Goal: Task Accomplishment & Management: Manage account settings

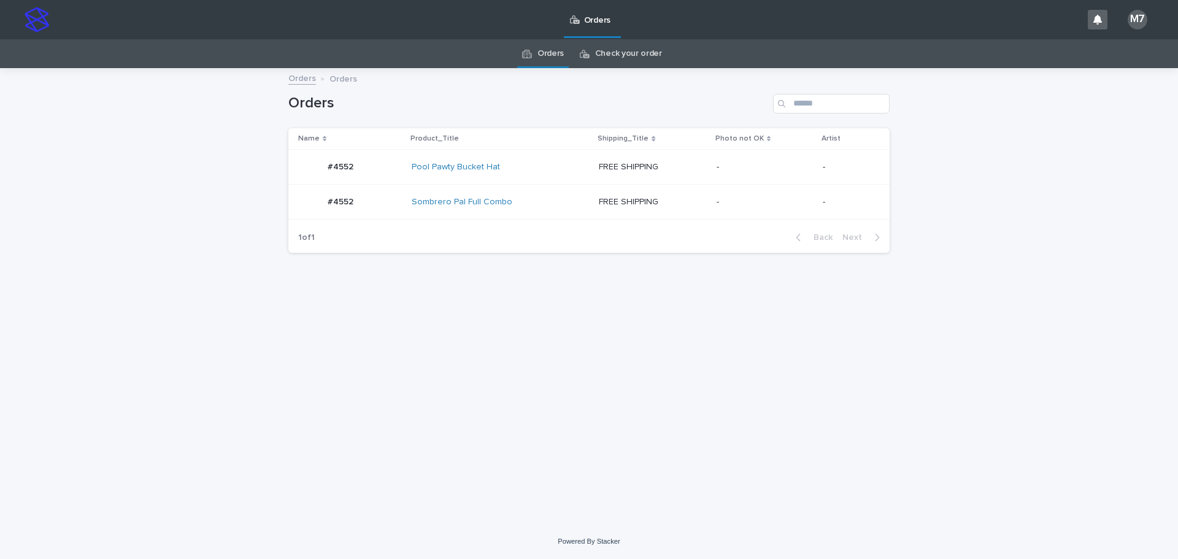
click at [565, 200] on div "Sombrero Pal Full Combo" at bounding box center [500, 202] width 177 height 10
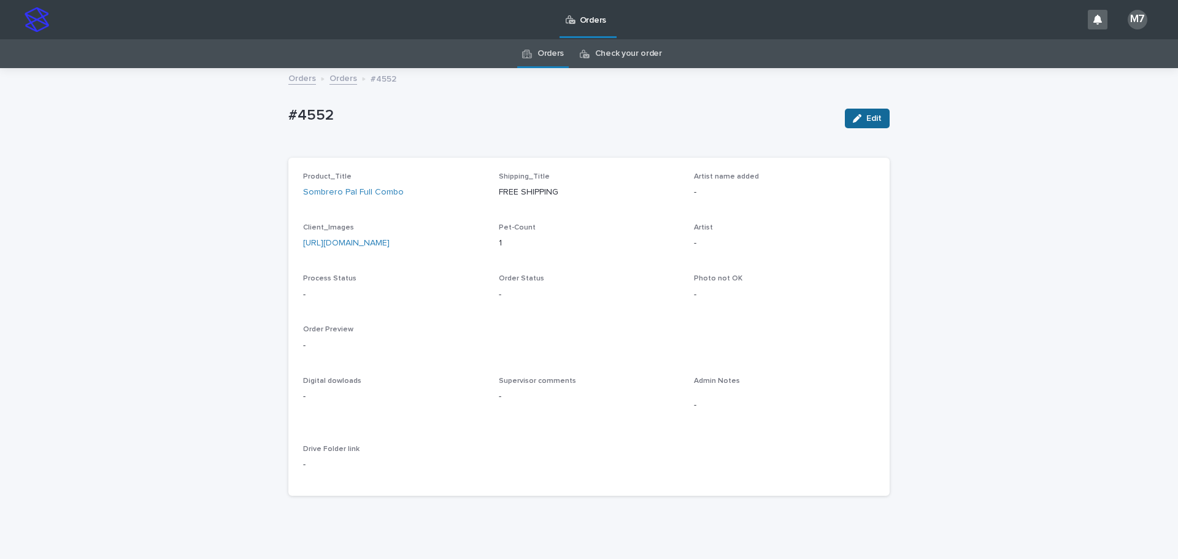
click at [855, 121] on icon "button" at bounding box center [857, 118] width 9 height 9
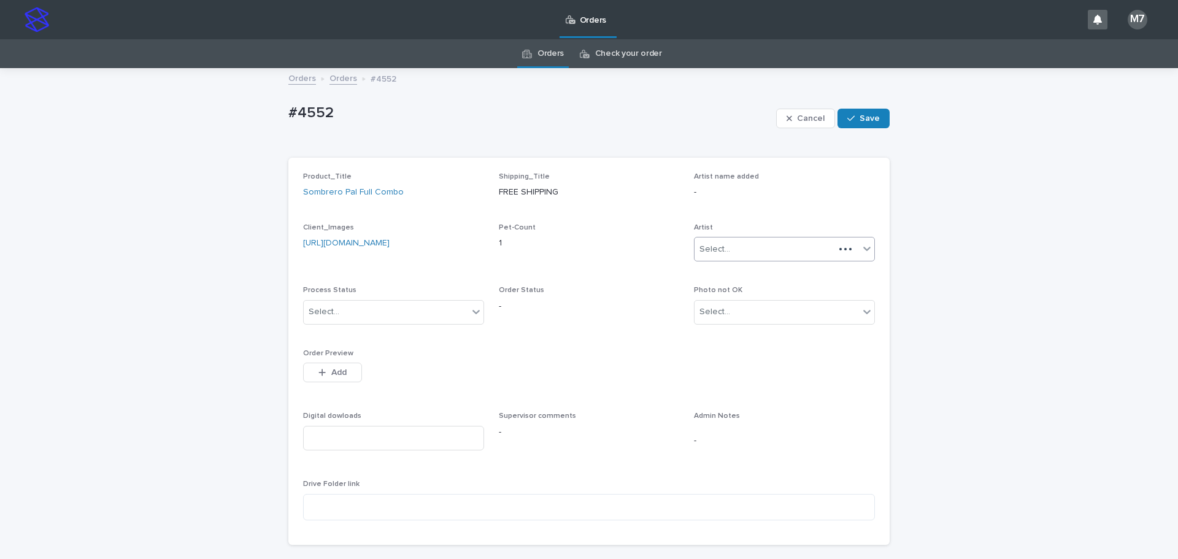
click at [736, 248] on div "Select..." at bounding box center [764, 249] width 140 height 20
type input "*"
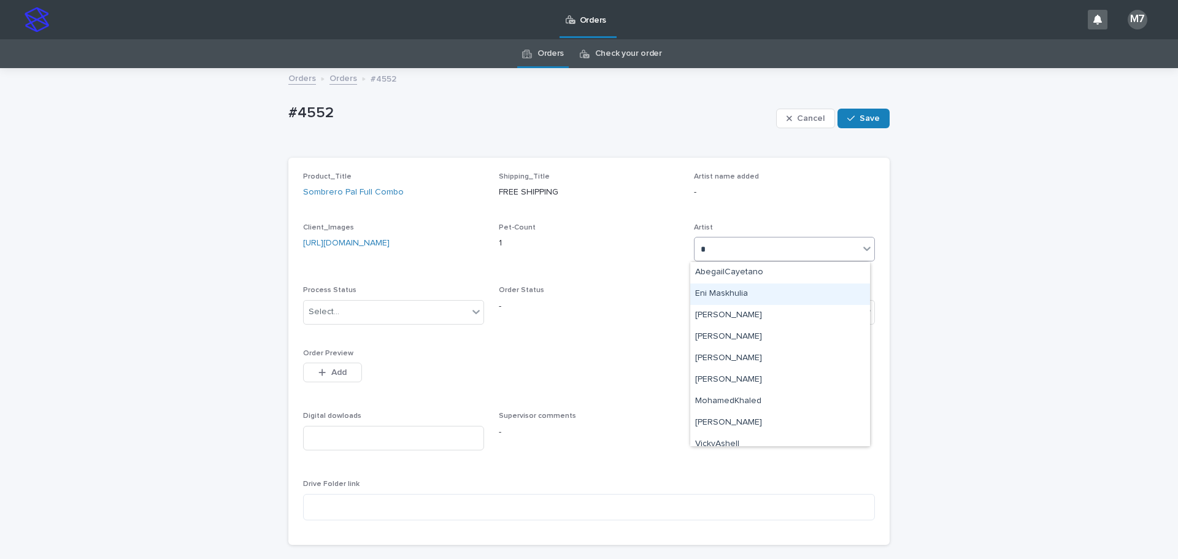
click at [722, 295] on div "Eni Maskhulia" at bounding box center [780, 293] width 180 height 21
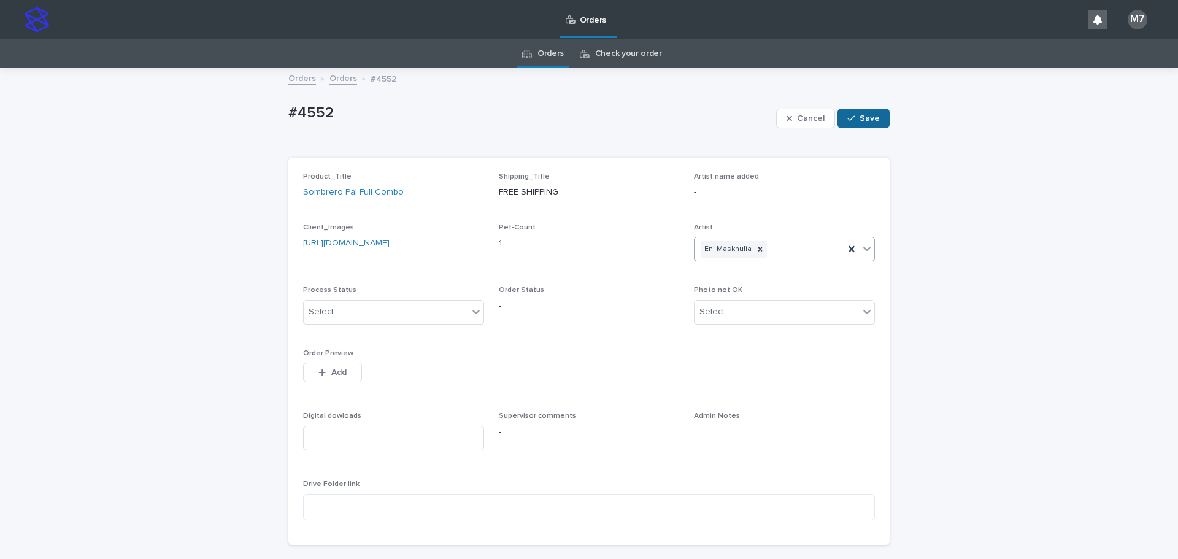
click at [859, 120] on span "Save" at bounding box center [869, 118] width 20 height 9
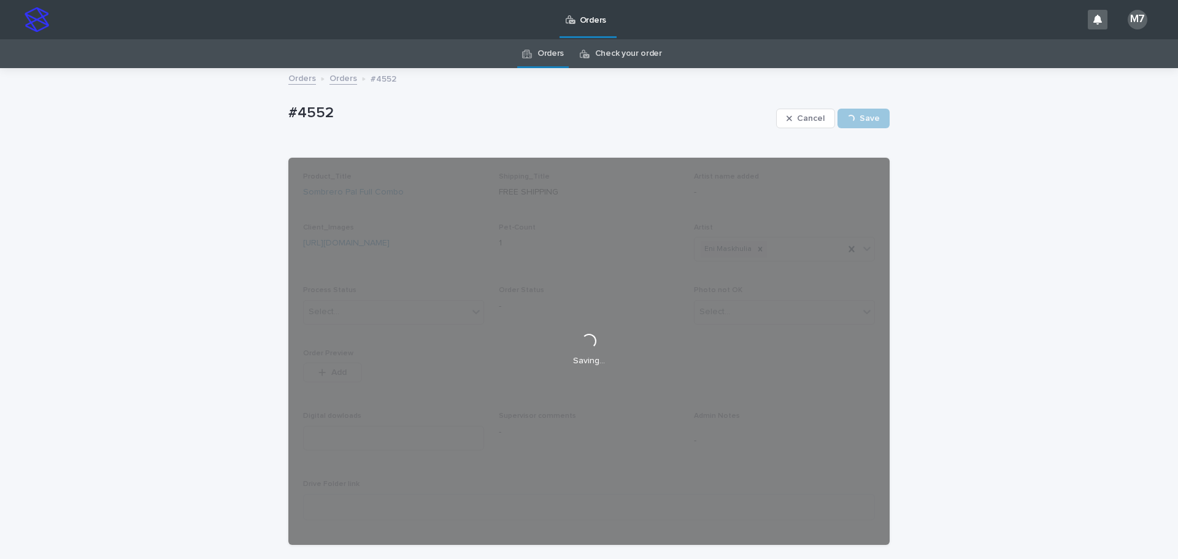
drag, startPoint x: 1022, startPoint y: 275, endPoint x: 952, endPoint y: 262, distance: 71.0
click at [1022, 275] on div "Loading... Saving… Loading... Saving… #4552 Cancel Save #4552 Cancel Loading...…" at bounding box center [589, 342] width 1178 height 546
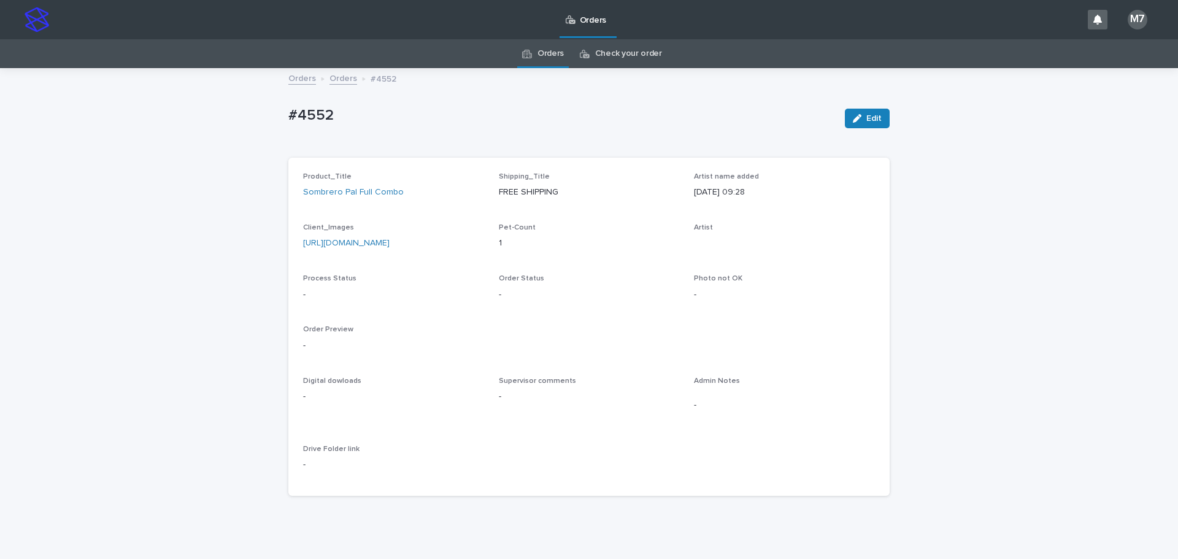
click at [1020, 298] on div "Loading... Saving… Loading... Saving… #4552 Edit #4552 Edit Sorry, there was an…" at bounding box center [589, 317] width 1178 height 497
click at [853, 117] on icon "button" at bounding box center [857, 118] width 9 height 9
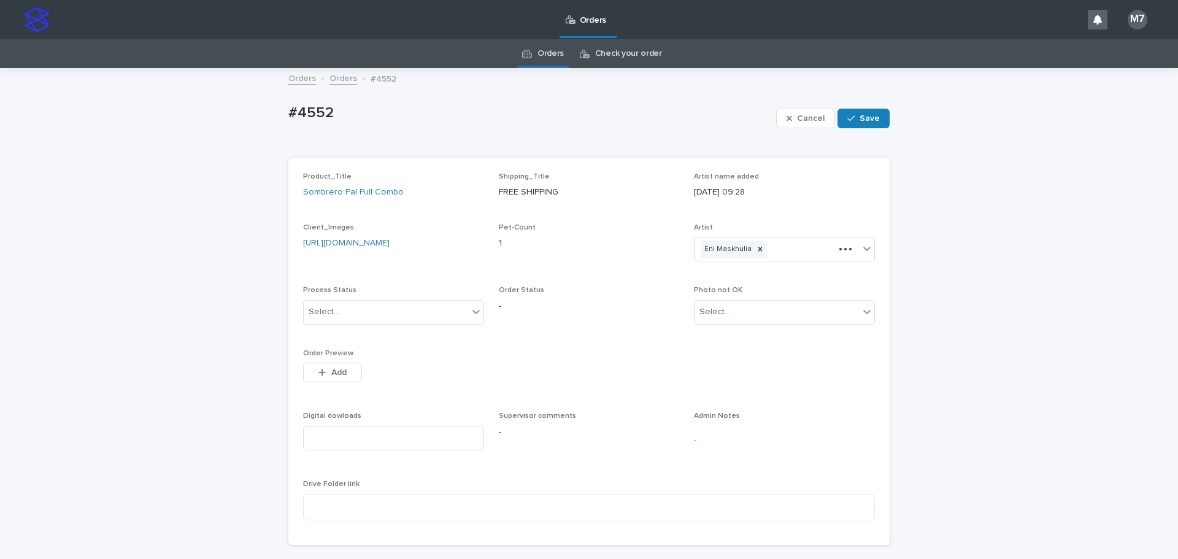
click at [851, 117] on icon "button" at bounding box center [850, 118] width 7 height 9
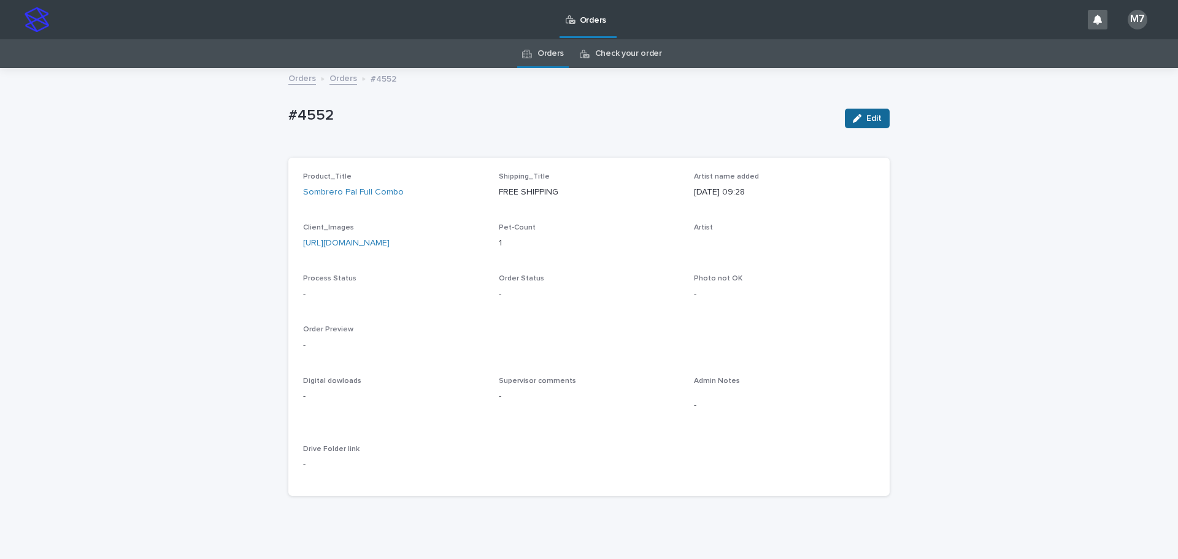
click at [853, 121] on icon "button" at bounding box center [857, 118] width 9 height 9
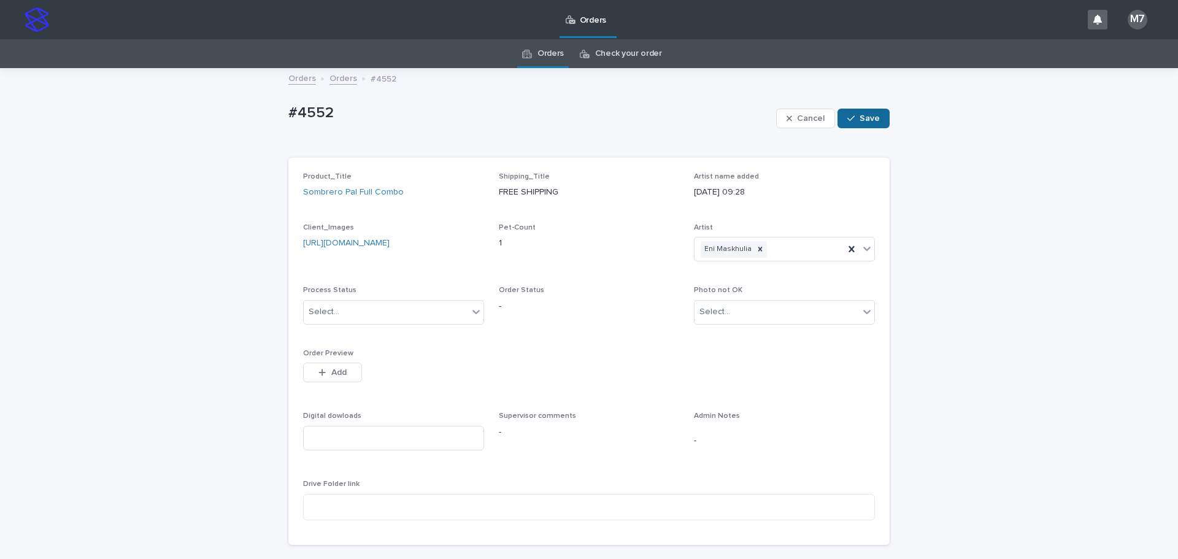
click at [861, 116] on span "Save" at bounding box center [869, 118] width 20 height 9
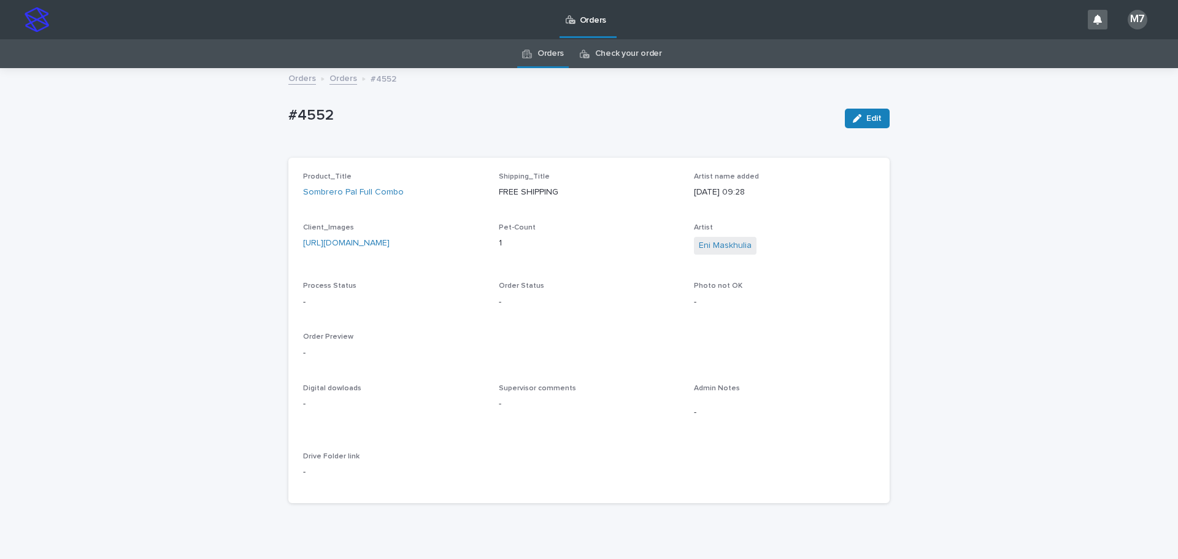
click at [338, 80] on link "Orders" at bounding box center [343, 78] width 28 height 14
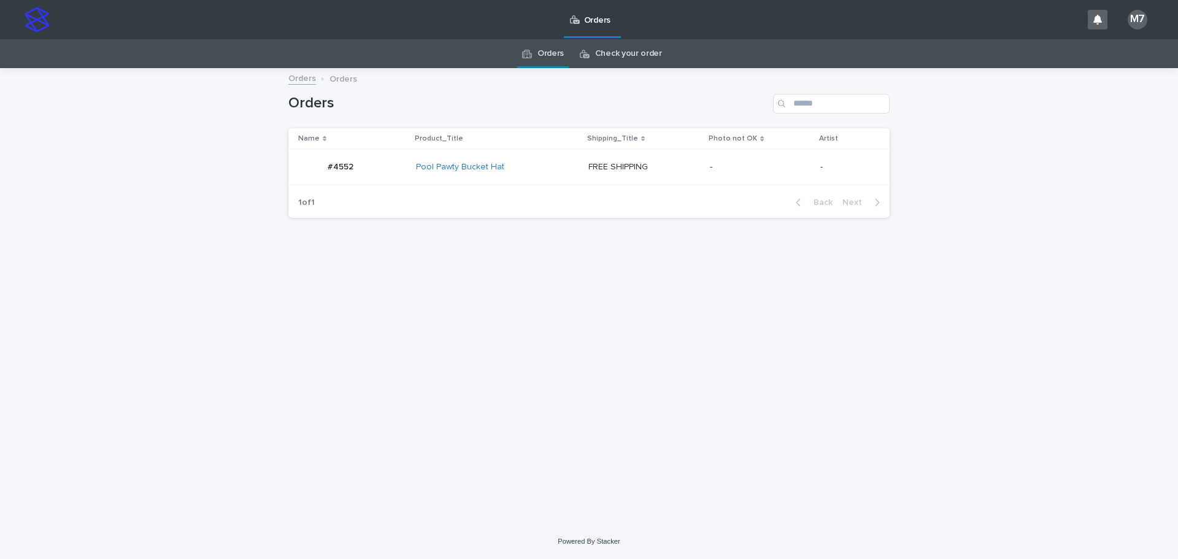
click at [555, 172] on div "Pool Pawty Bucket Hat" at bounding box center [497, 167] width 163 height 10
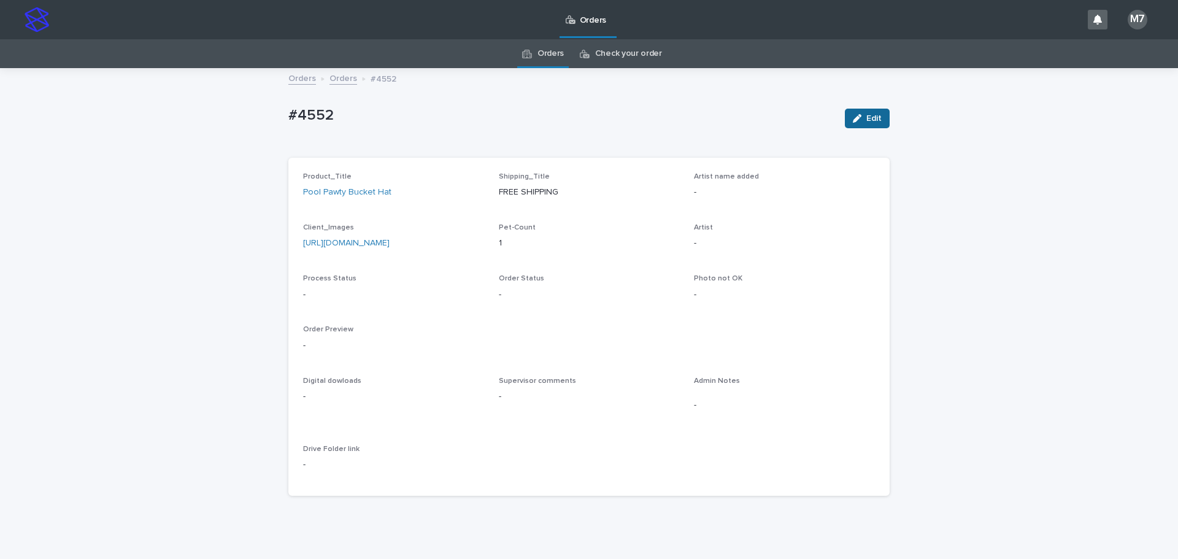
click at [872, 126] on button "Edit" at bounding box center [867, 119] width 45 height 20
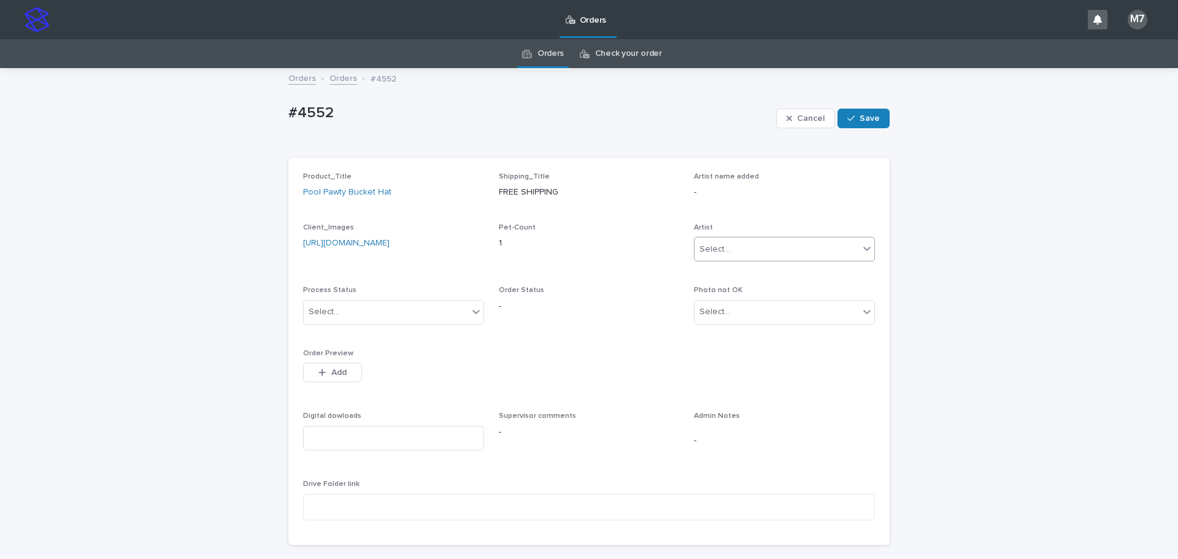
click at [778, 245] on div "Select..." at bounding box center [776, 249] width 164 height 20
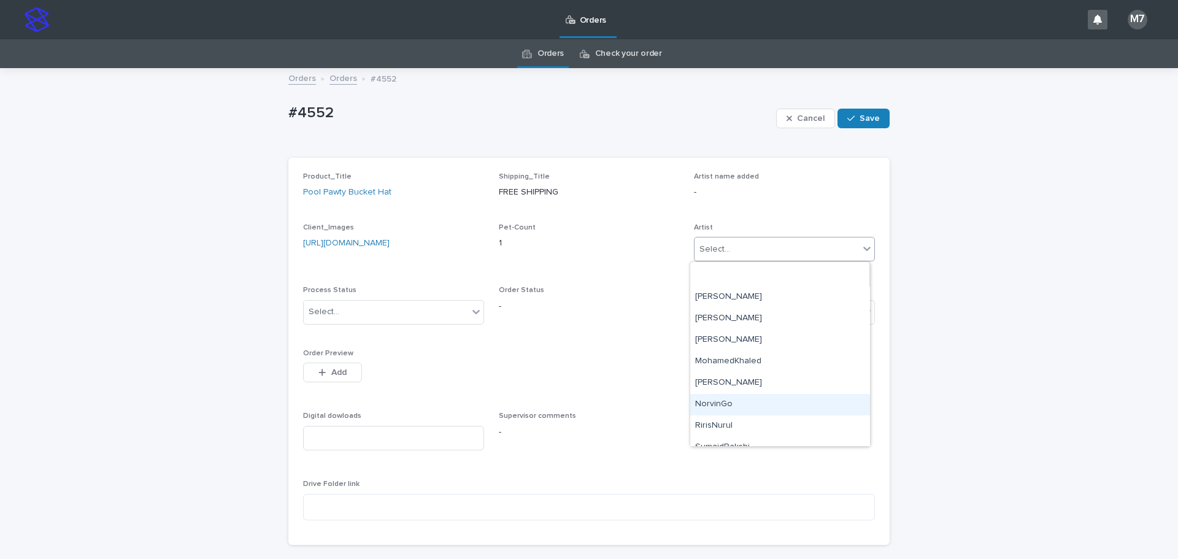
scroll to position [117, 0]
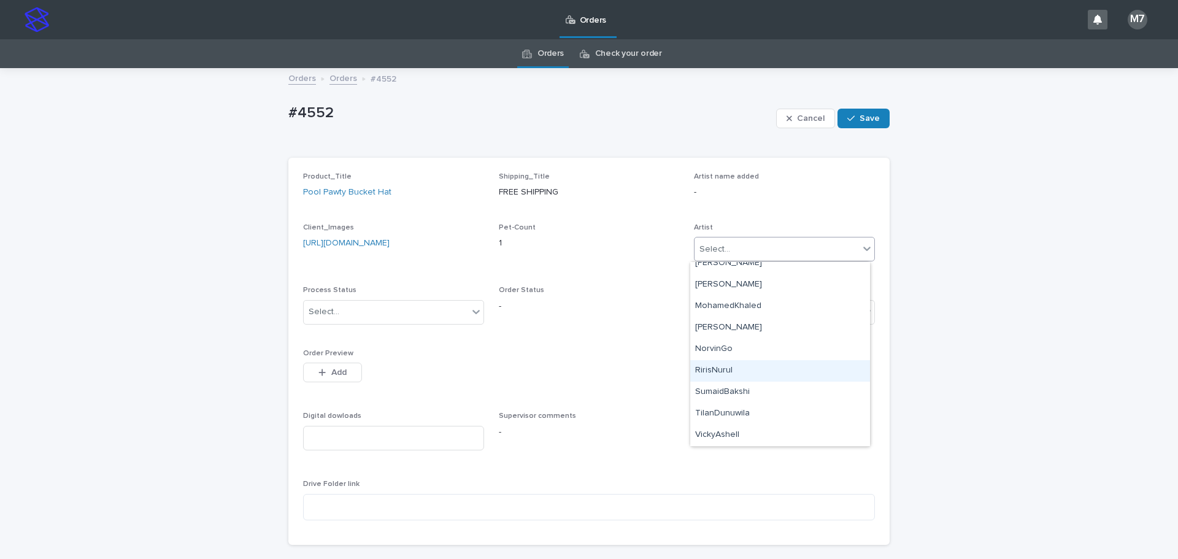
click at [724, 372] on div "RirisNurul" at bounding box center [780, 370] width 180 height 21
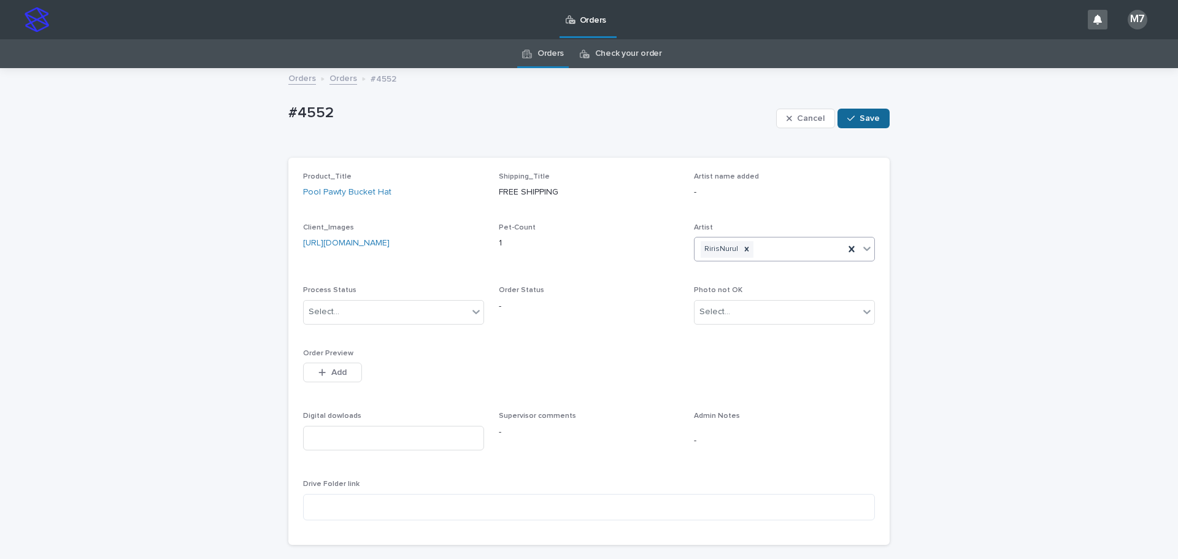
click at [864, 121] on span "Save" at bounding box center [869, 118] width 20 height 9
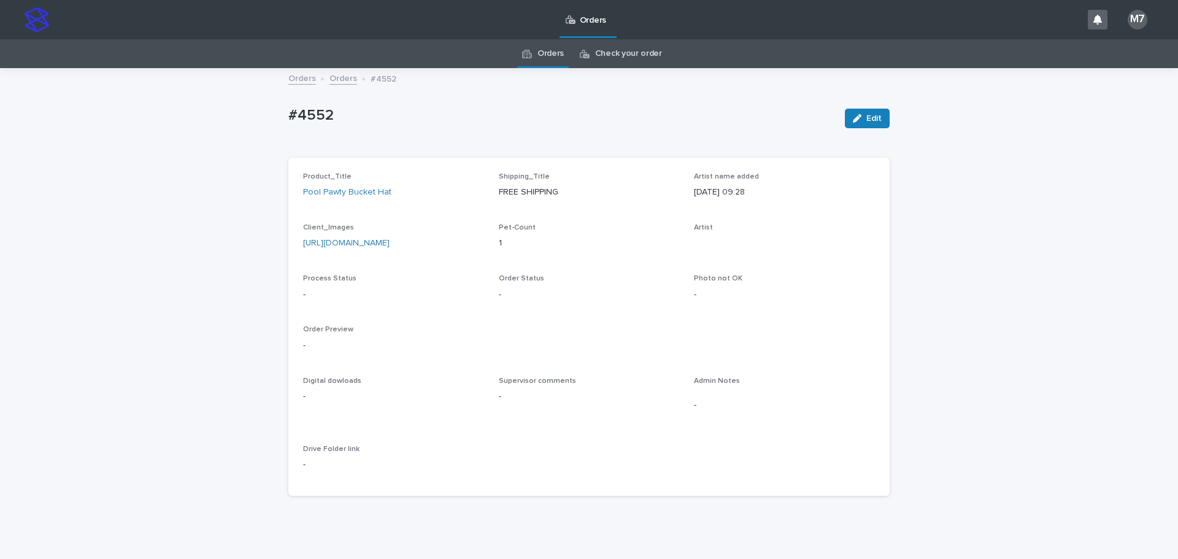
drag, startPoint x: 974, startPoint y: 281, endPoint x: 952, endPoint y: 267, distance: 25.7
click at [974, 281] on div "Loading... Saving… Loading... Saving… #4552 Edit #4552 Edit Sorry, there was an…" at bounding box center [589, 317] width 1178 height 497
click at [873, 127] on button "Edit" at bounding box center [867, 119] width 45 height 20
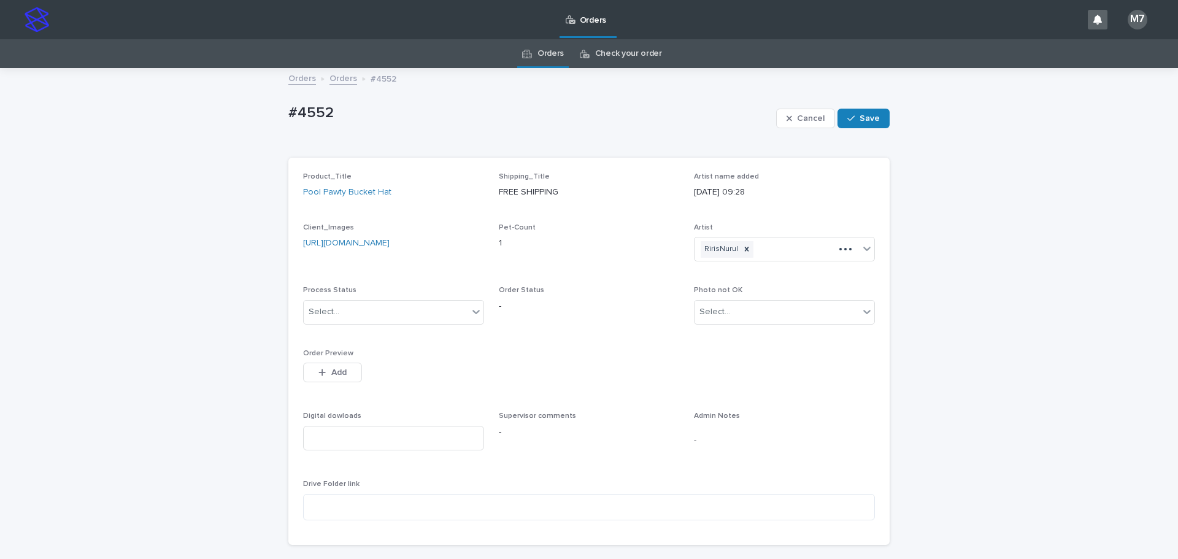
click at [873, 127] on button "Save" at bounding box center [863, 119] width 52 height 20
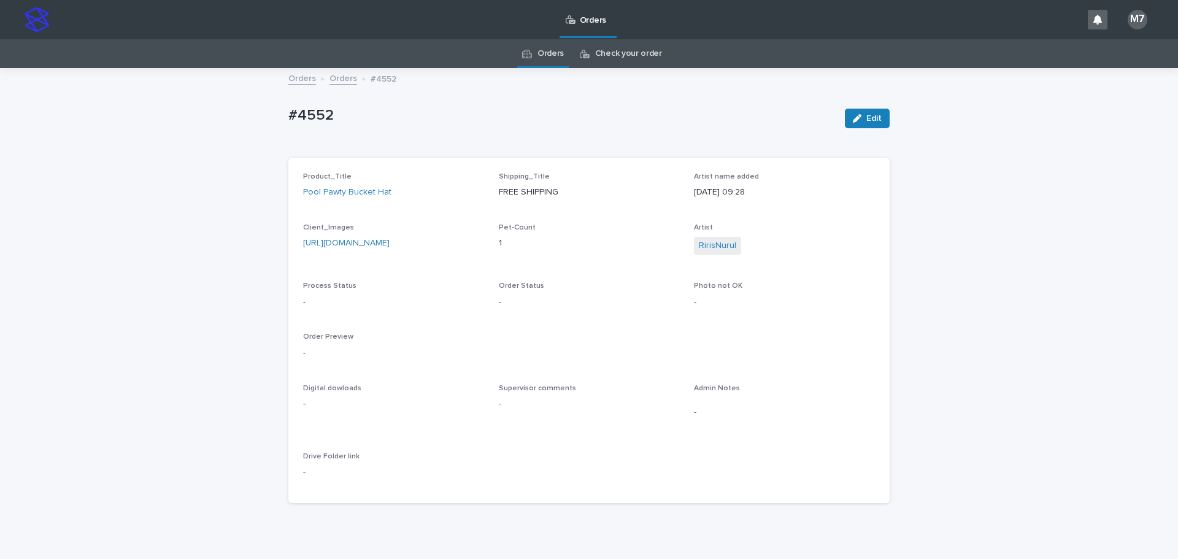
click at [970, 239] on div "Loading... Saving… Loading... Saving… #4552 Edit #4552 Edit Sorry, there was an…" at bounding box center [589, 321] width 1178 height 505
click at [332, 81] on link "Orders" at bounding box center [343, 78] width 28 height 14
